Goal: Information Seeking & Learning: Find specific page/section

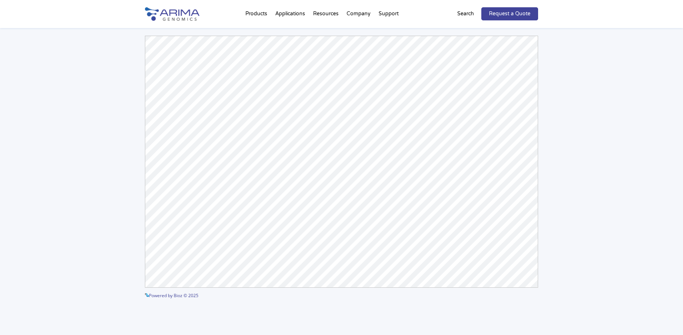
click at [233, 17] on div "Products Clinical Services Aventa FusionPlus Aventa [MEDICAL_DATA] Research Pro…" at bounding box center [321, 14] width 197 height 28
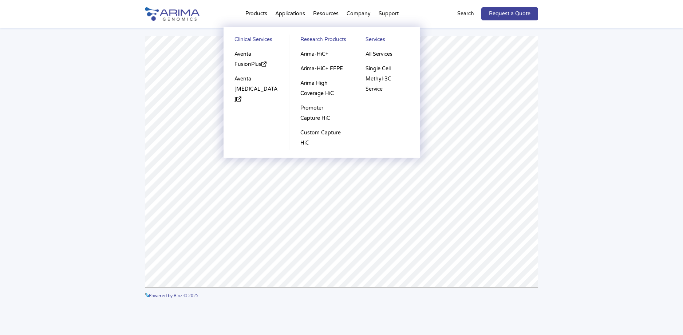
click at [269, 18] on li "Products Clinical Services Aventa FusionPlus Aventa [MEDICAL_DATA] Research Pro…" at bounding box center [256, 15] width 30 height 25
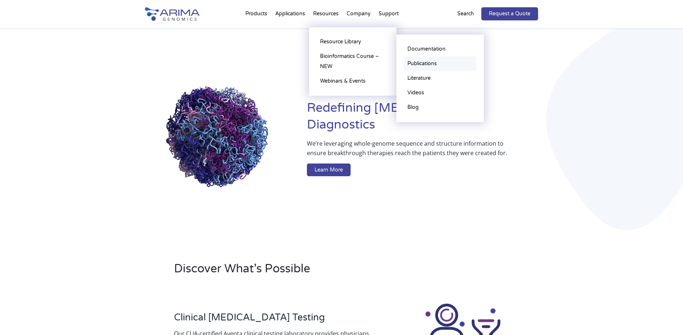
click at [419, 62] on link "Publications" at bounding box center [440, 63] width 73 height 15
